Goal: Task Accomplishment & Management: Use online tool/utility

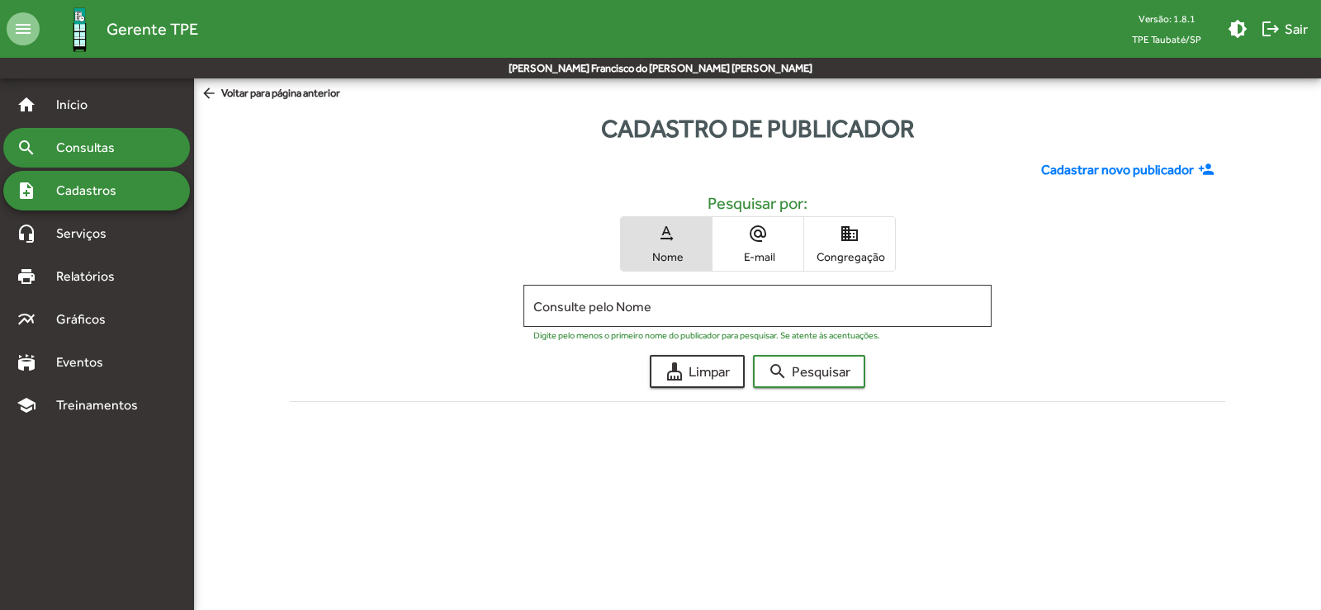
click at [103, 151] on span "Consultas" at bounding box center [91, 148] width 90 height 20
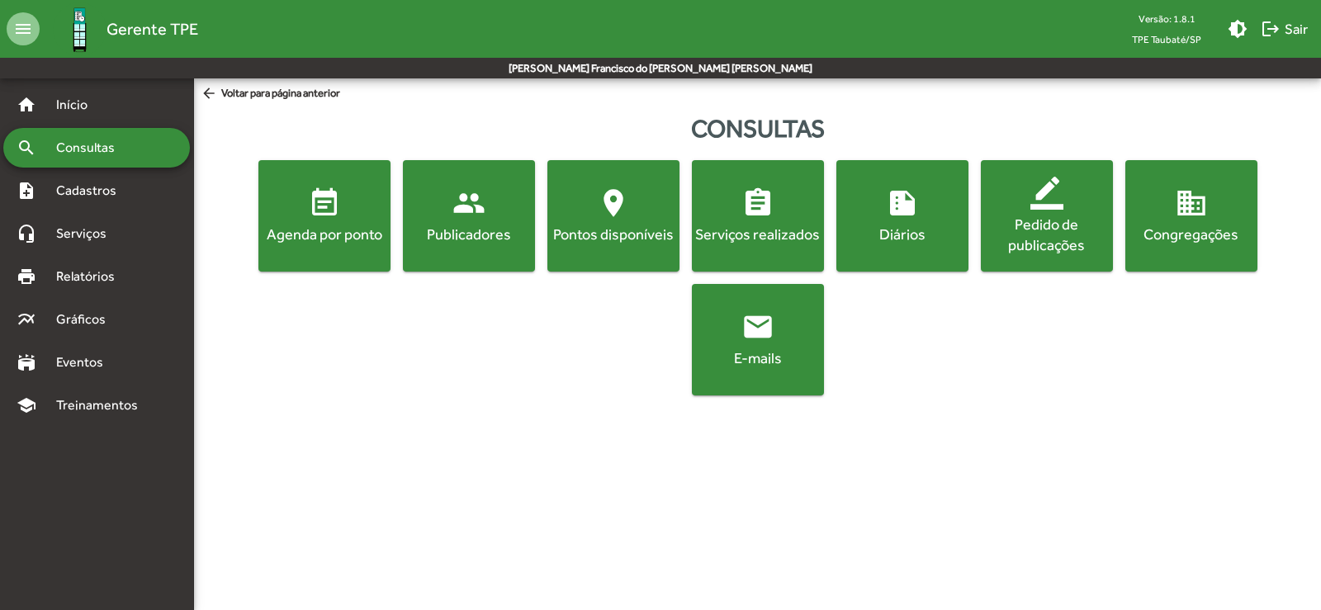
click at [471, 199] on mat-icon "people" at bounding box center [468, 203] width 33 height 33
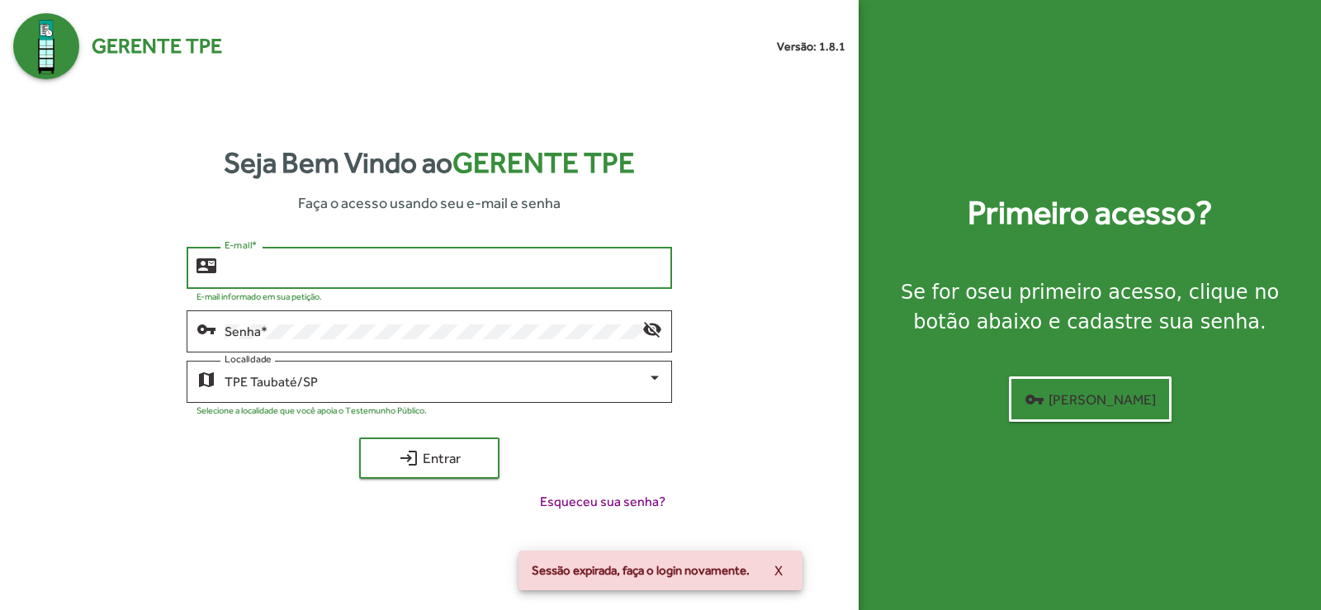
click at [285, 266] on input "E-mail *" at bounding box center [444, 268] width 438 height 15
type input "*"
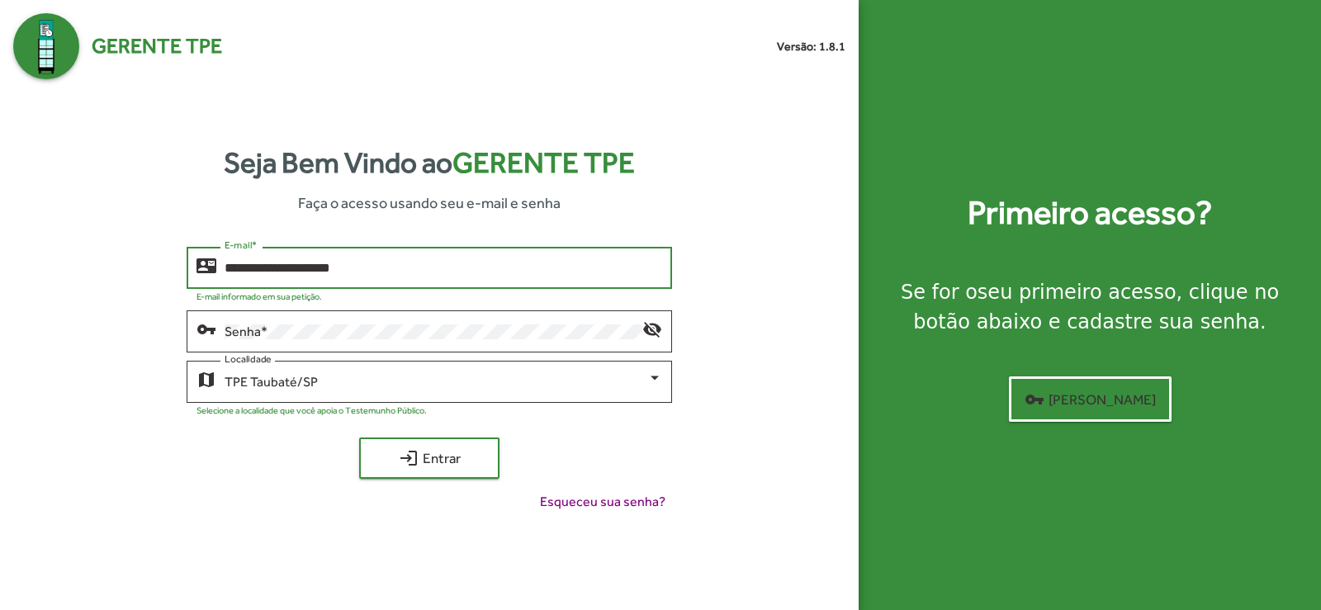
type input "**********"
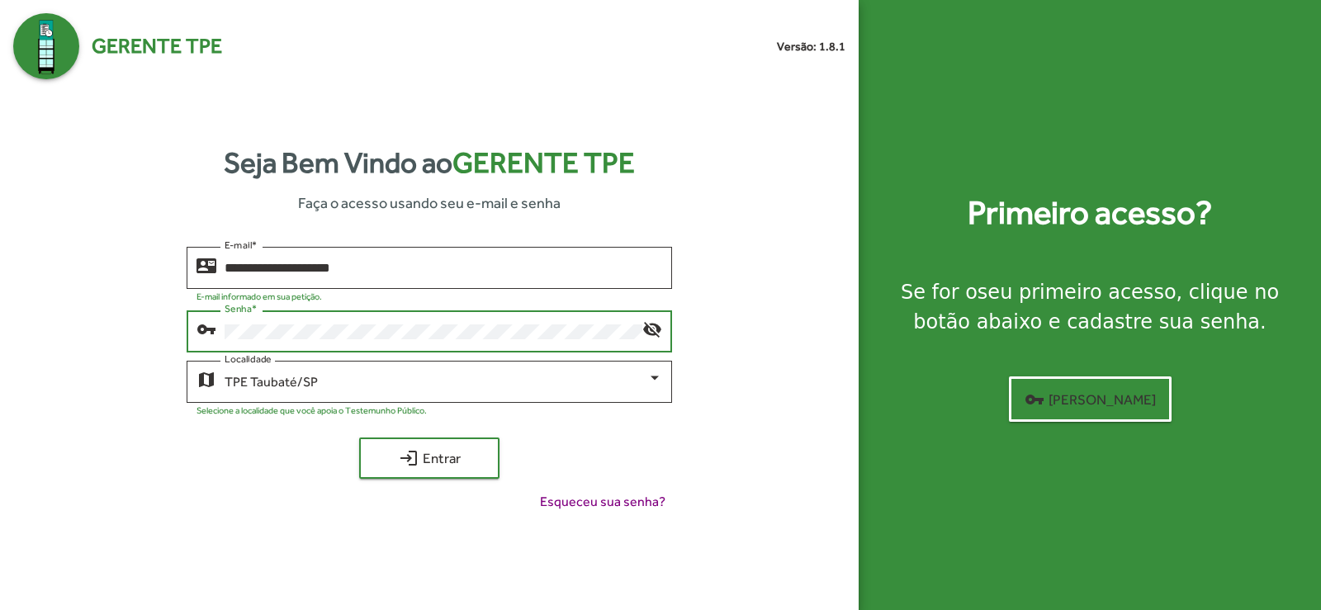
click at [712, 460] on div "**********" at bounding box center [429, 386] width 832 height 278
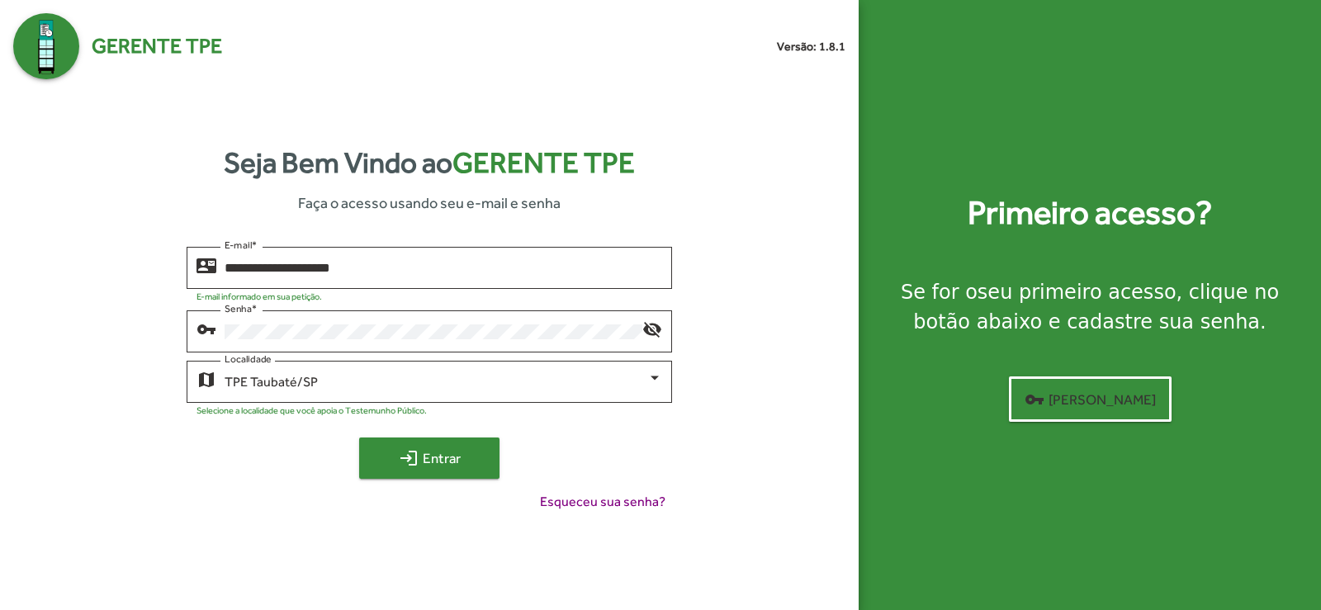
click at [444, 462] on span "login Entrar" at bounding box center [429, 458] width 111 height 30
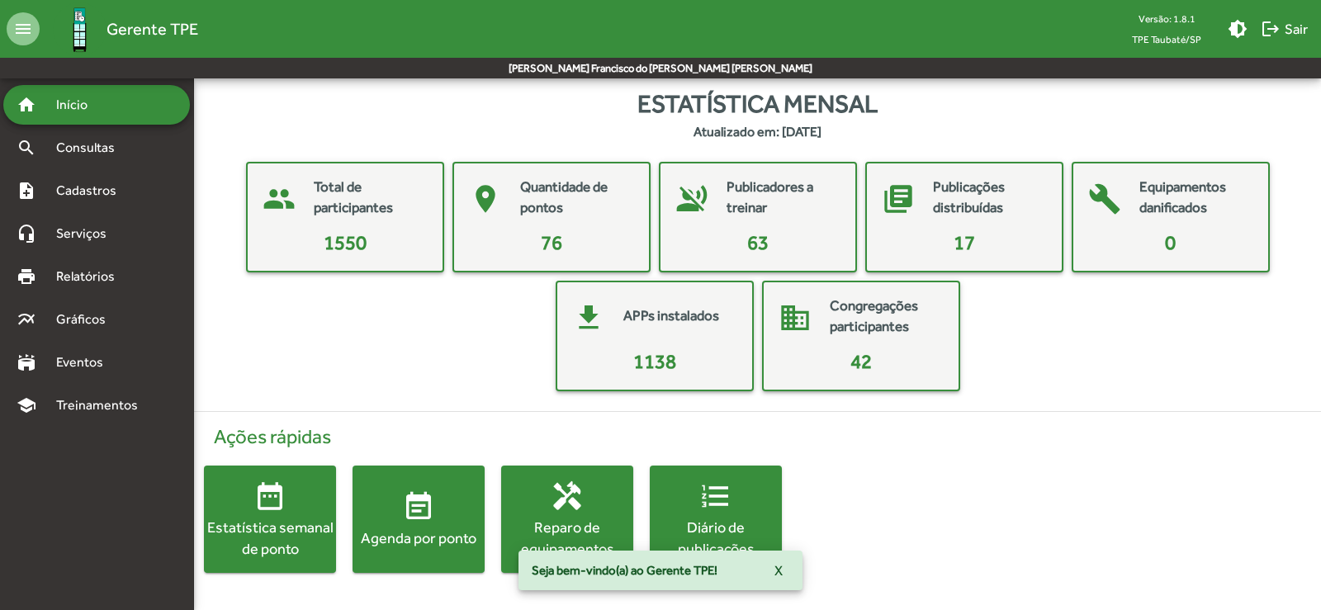
click at [755, 212] on mat-card-title "Publicadores a treinar" at bounding box center [782, 198] width 112 height 42
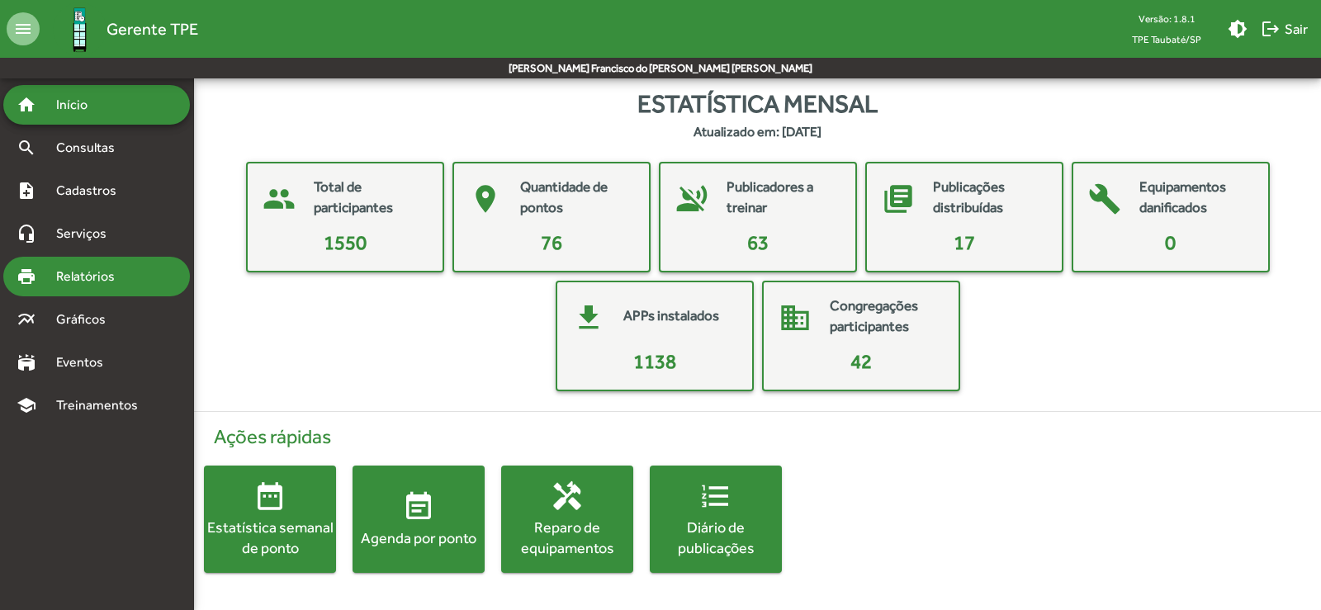
click at [94, 267] on span "Relatórios" at bounding box center [91, 277] width 90 height 20
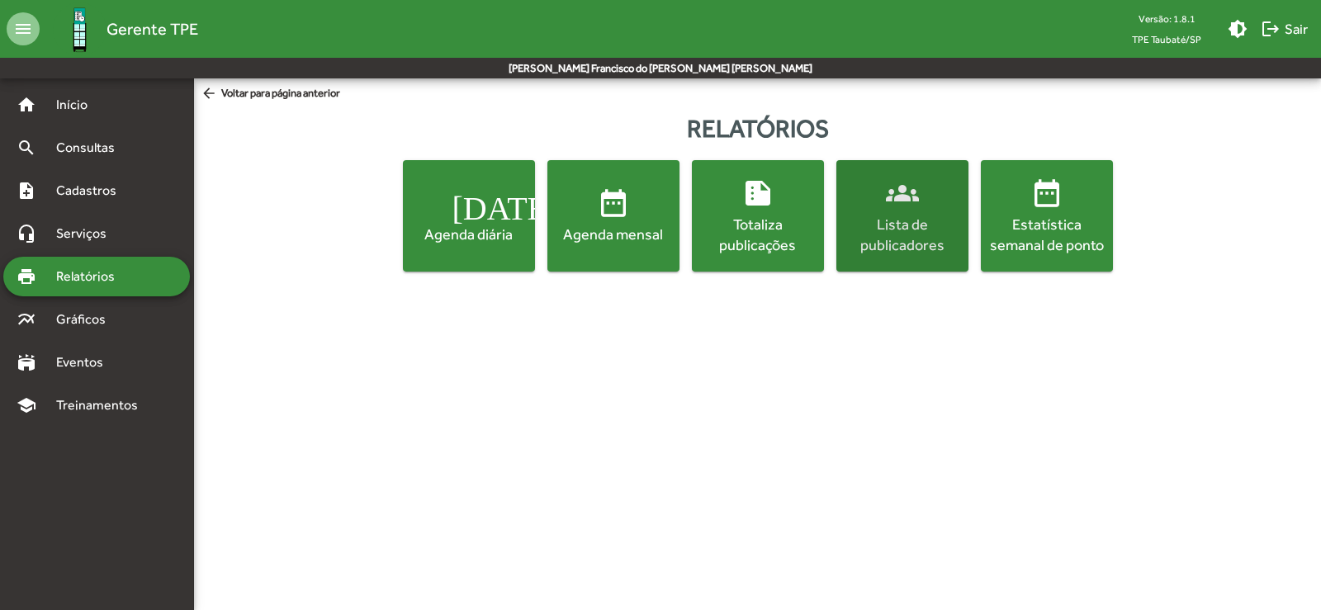
click at [906, 206] on mat-icon "groups" at bounding box center [902, 193] width 33 height 33
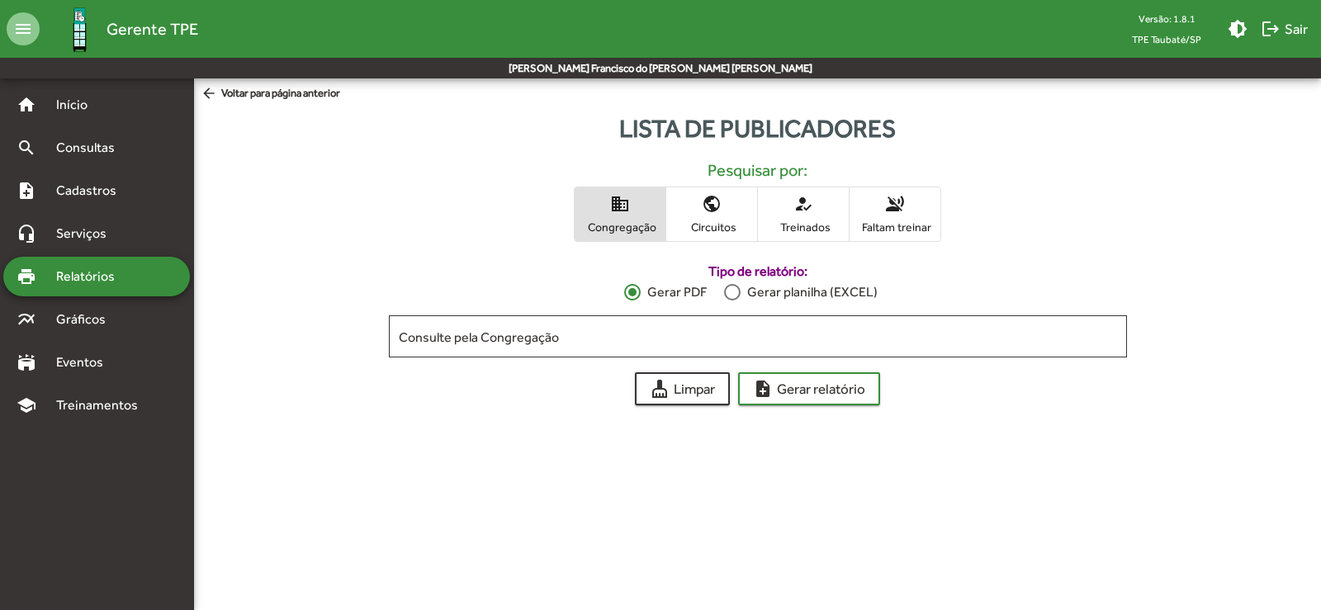
click at [911, 209] on span "voice_over_off Faltam treinar" at bounding box center [894, 214] width 91 height 54
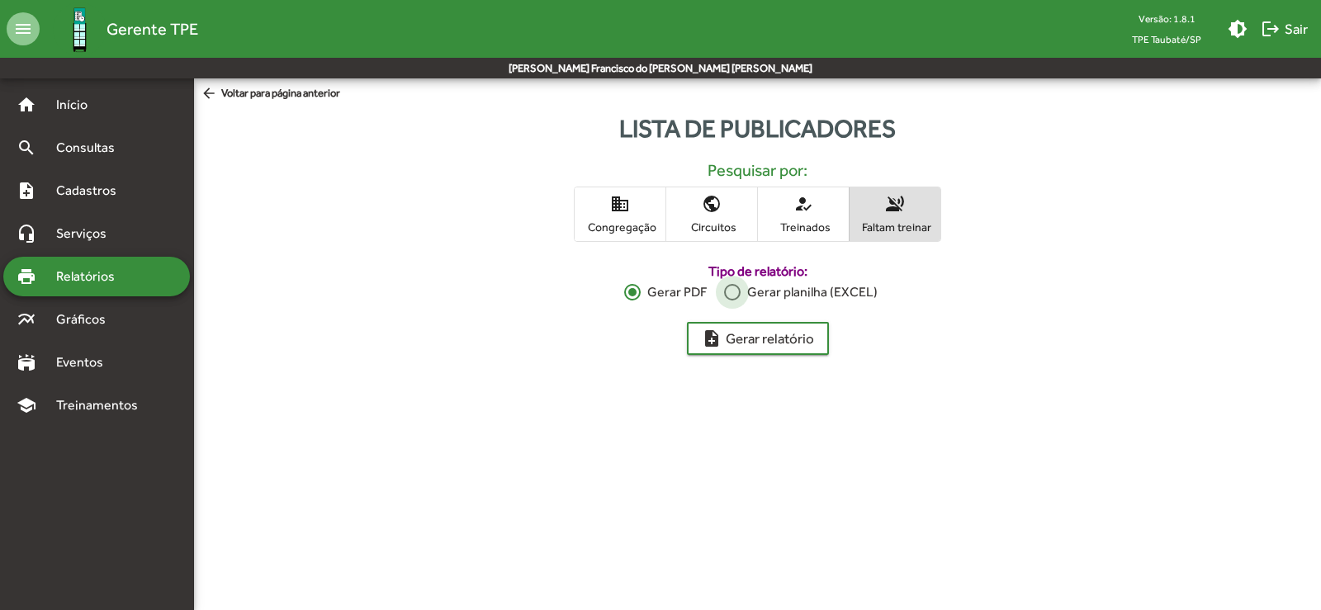
click at [733, 289] on div at bounding box center [732, 292] width 17 height 17
click at [769, 337] on span "note_add Gerar relatório" at bounding box center [758, 339] width 112 height 30
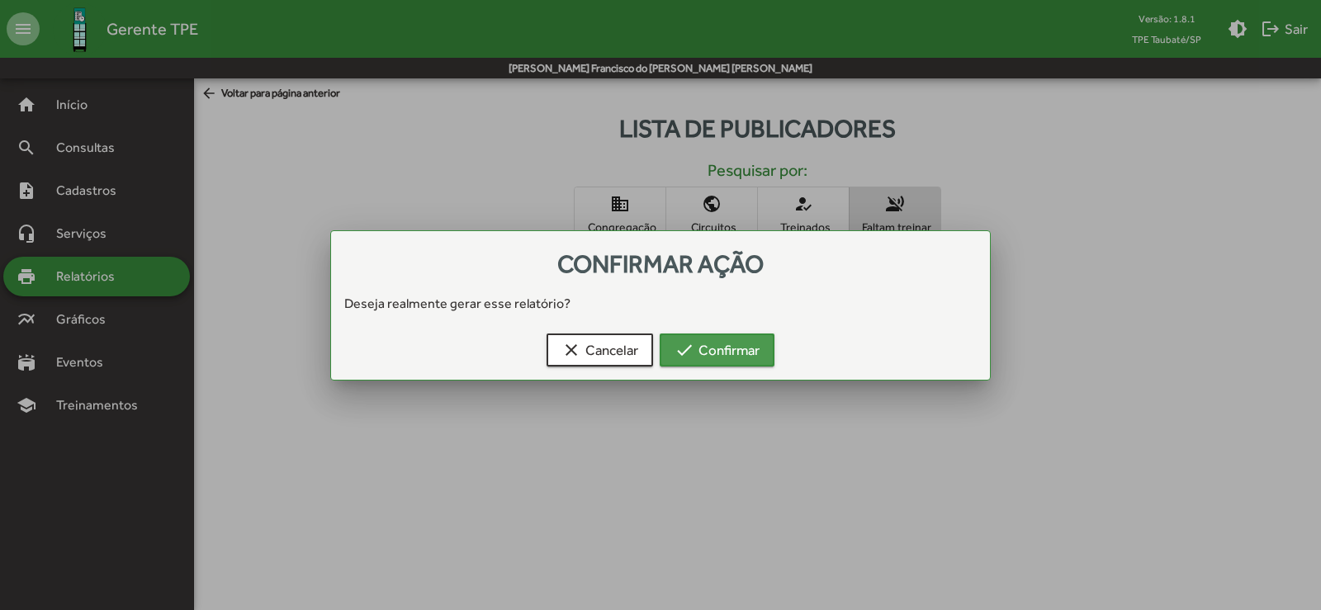
click at [736, 344] on span "check Confirmar" at bounding box center [716, 350] width 85 height 30
